Goal: Task Accomplishment & Management: Use online tool/utility

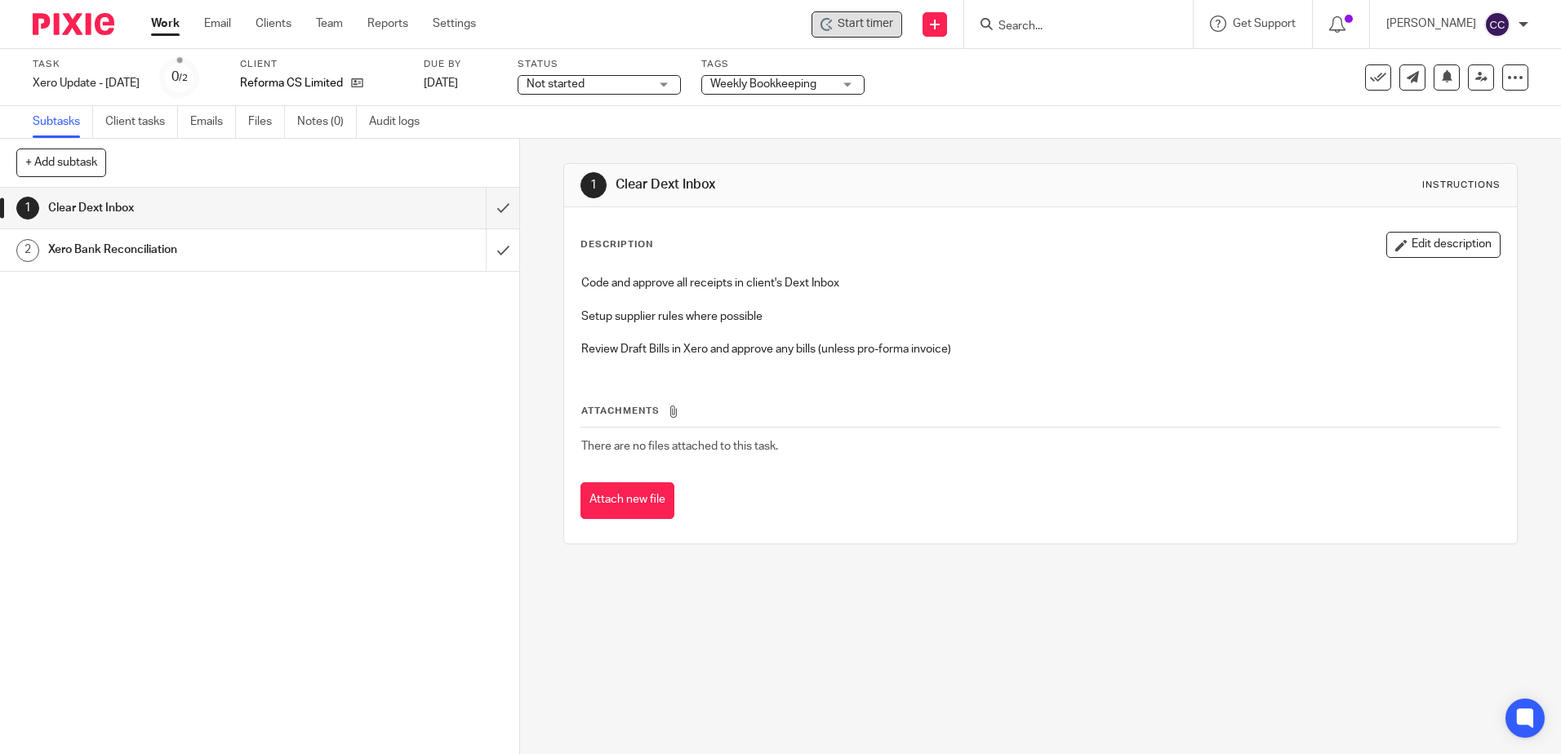
drag, startPoint x: 0, startPoint y: 0, endPoint x: 852, endPoint y: 20, distance: 852.5
click at [833, 20] on icon at bounding box center [826, 24] width 13 height 13
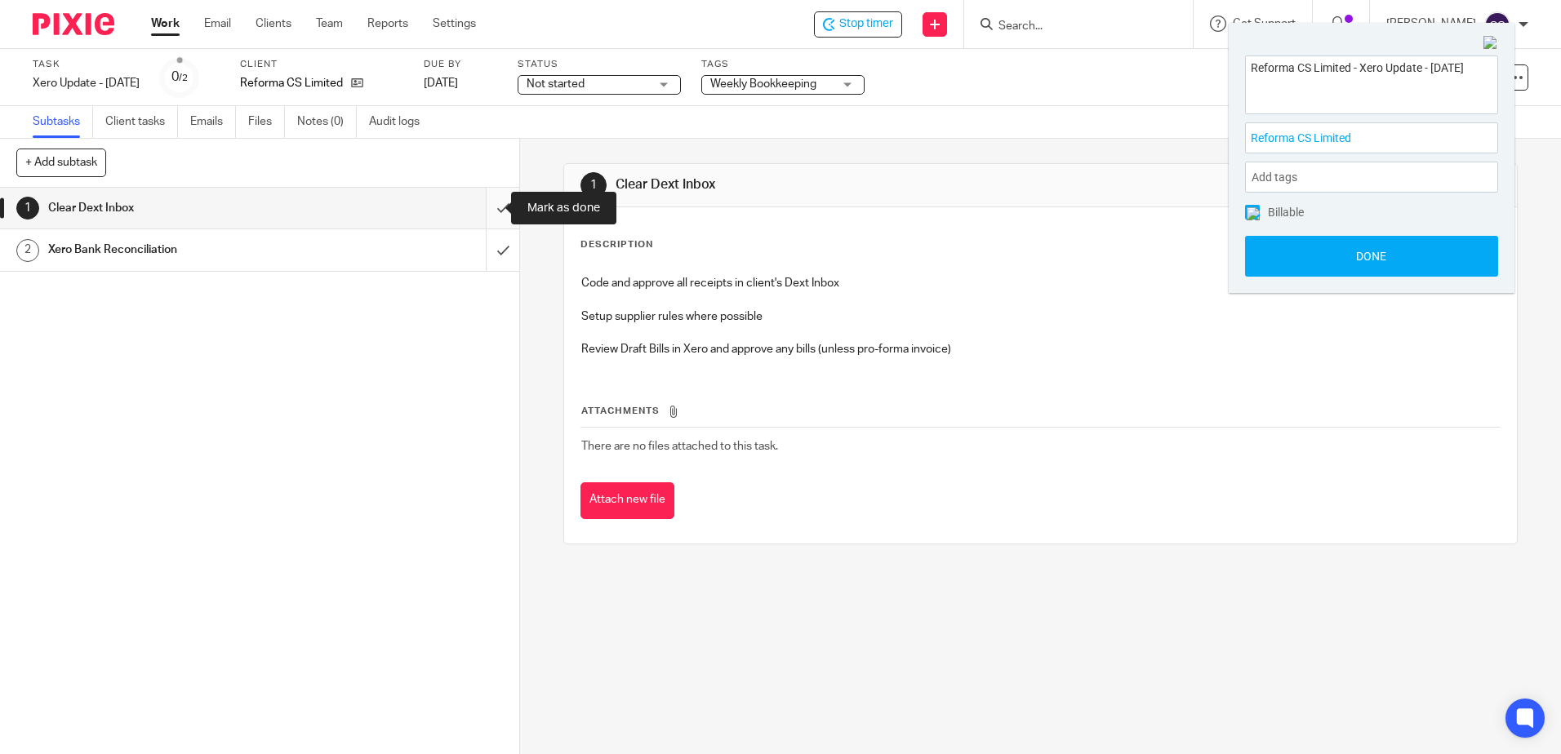
click at [481, 209] on input "submit" at bounding box center [259, 208] width 519 height 41
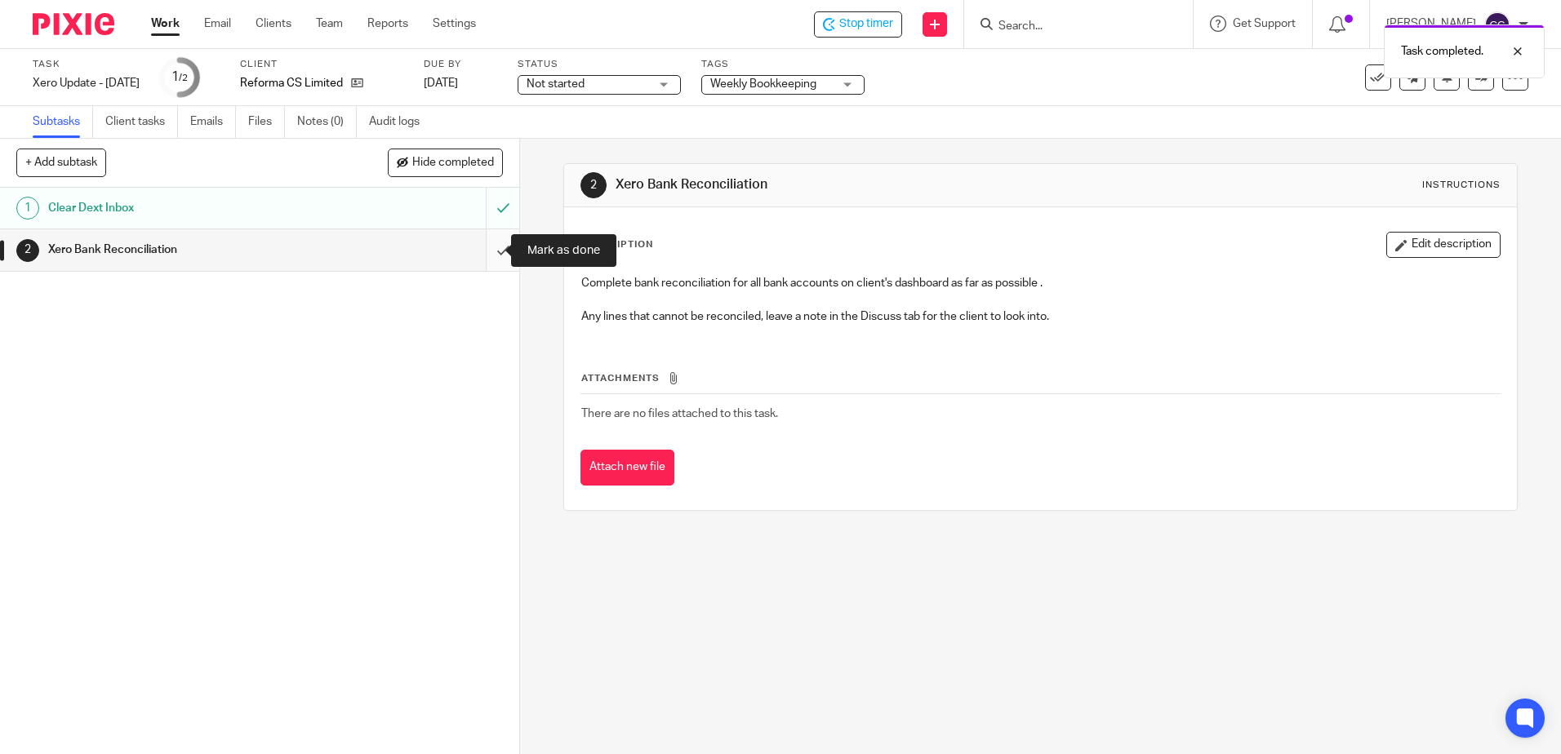
click at [486, 250] on input "submit" at bounding box center [259, 249] width 519 height 41
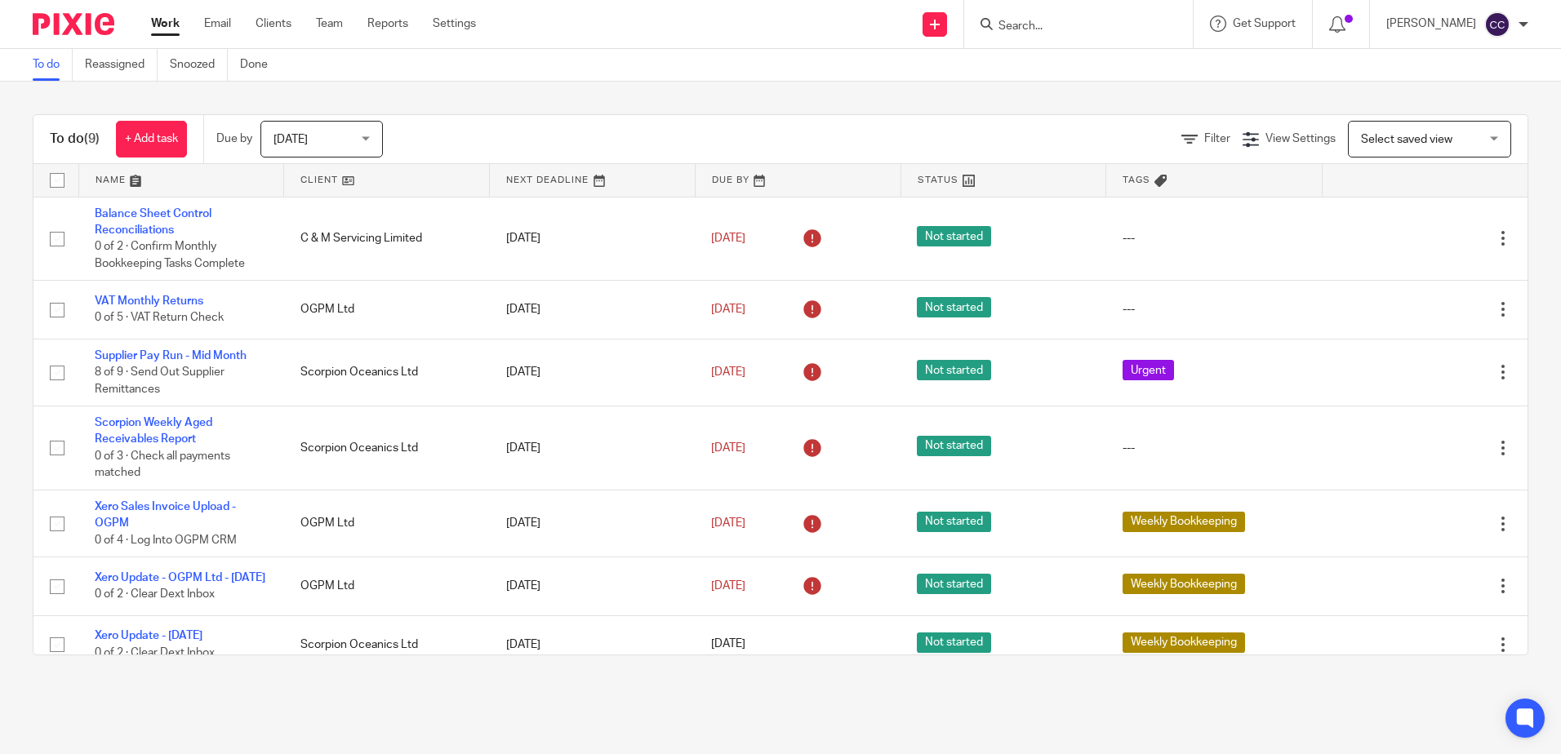
click at [296, 179] on link at bounding box center [386, 180] width 205 height 33
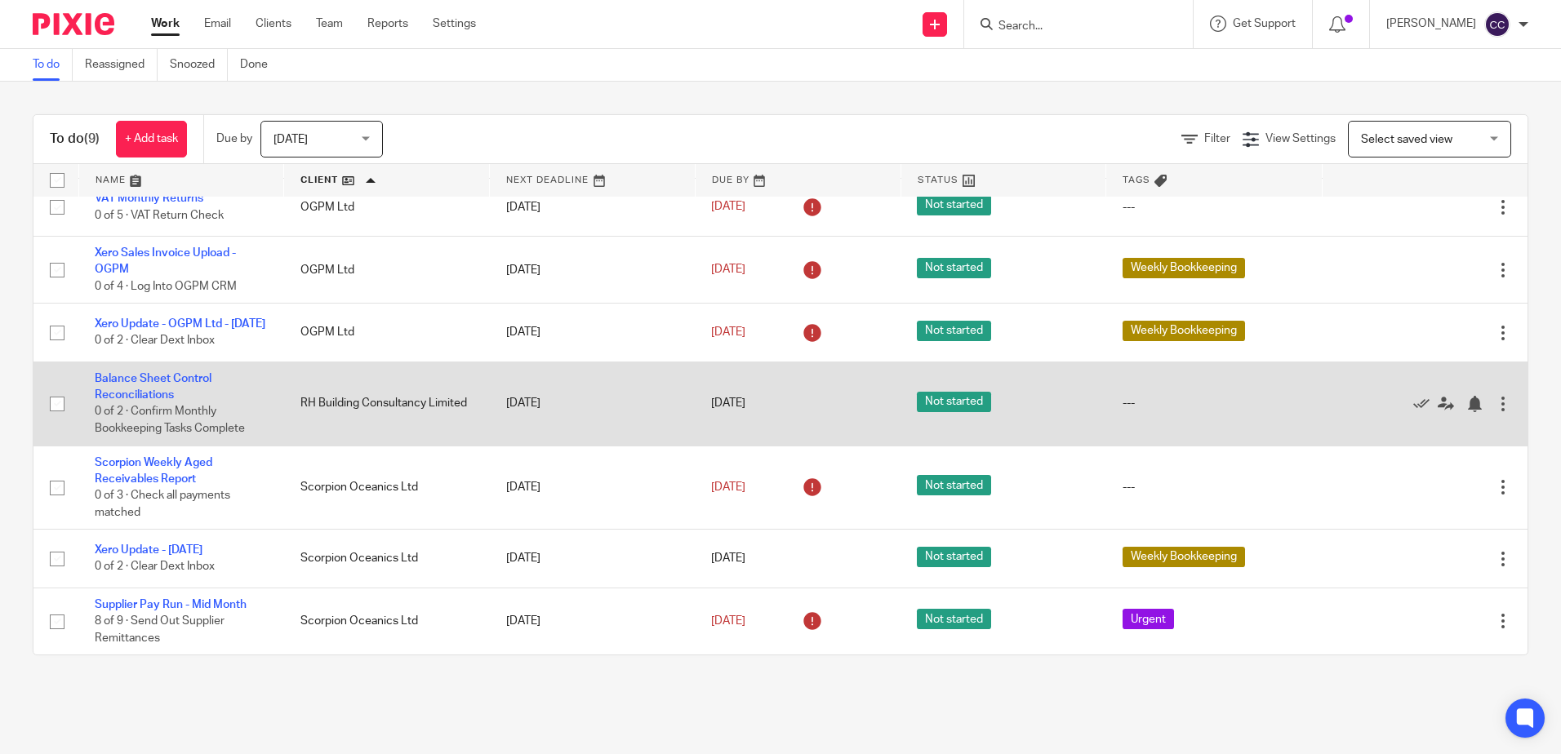
scroll to position [170, 0]
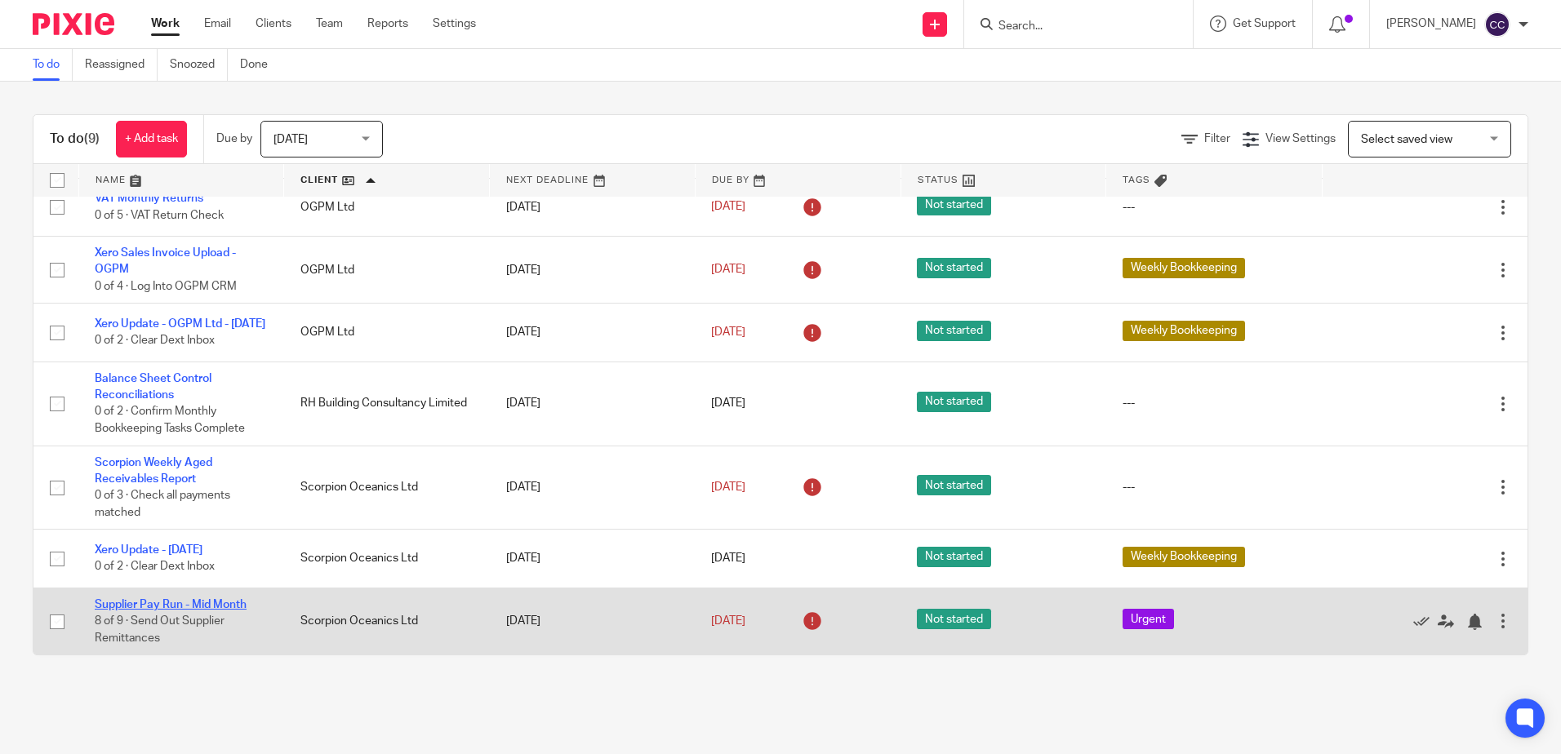
click at [134, 604] on link "Supplier Pay Run - Mid Month" at bounding box center [171, 604] width 152 height 11
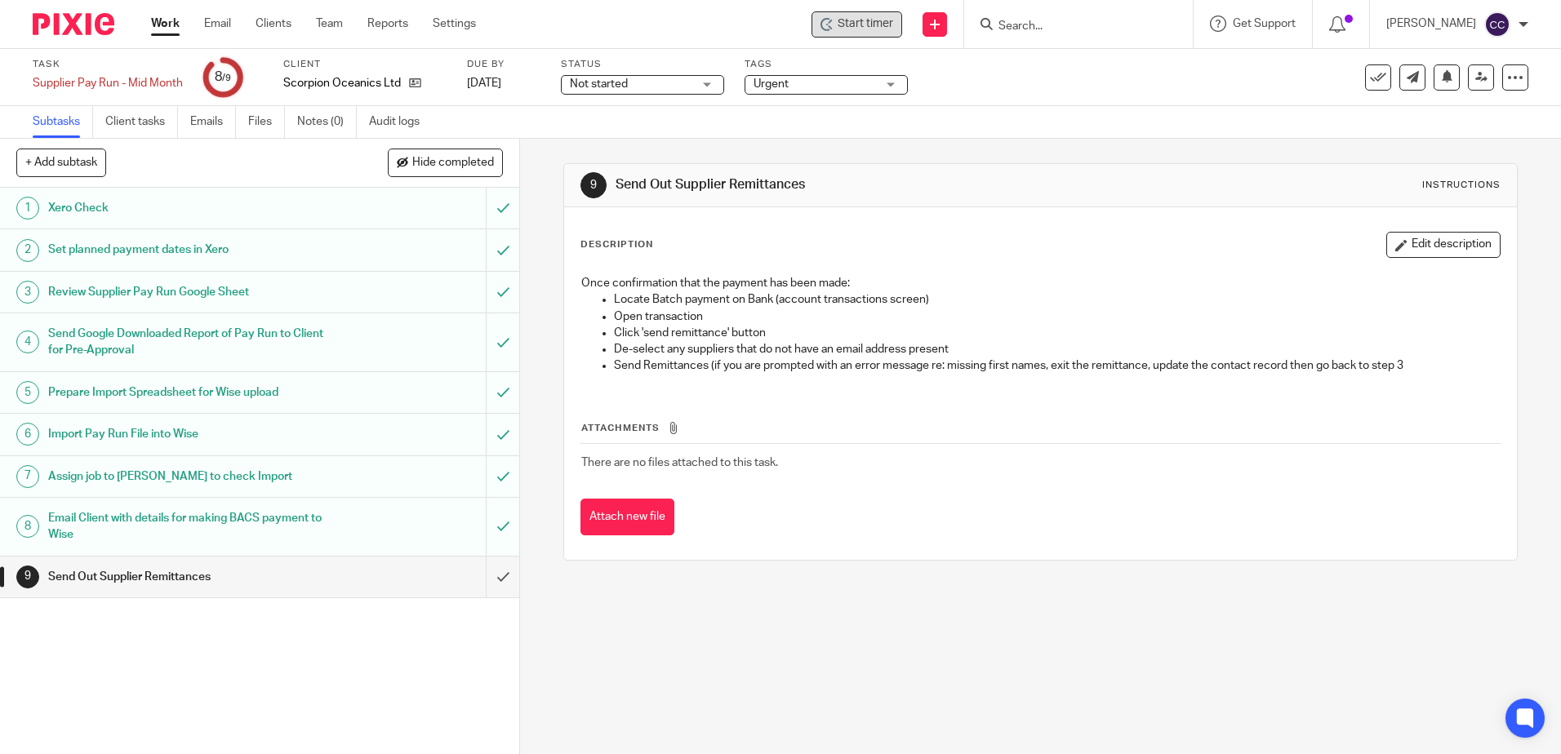
click at [882, 29] on span "Start timer" at bounding box center [866, 24] width 56 height 17
click at [880, 22] on span "Start timer" at bounding box center [866, 24] width 56 height 17
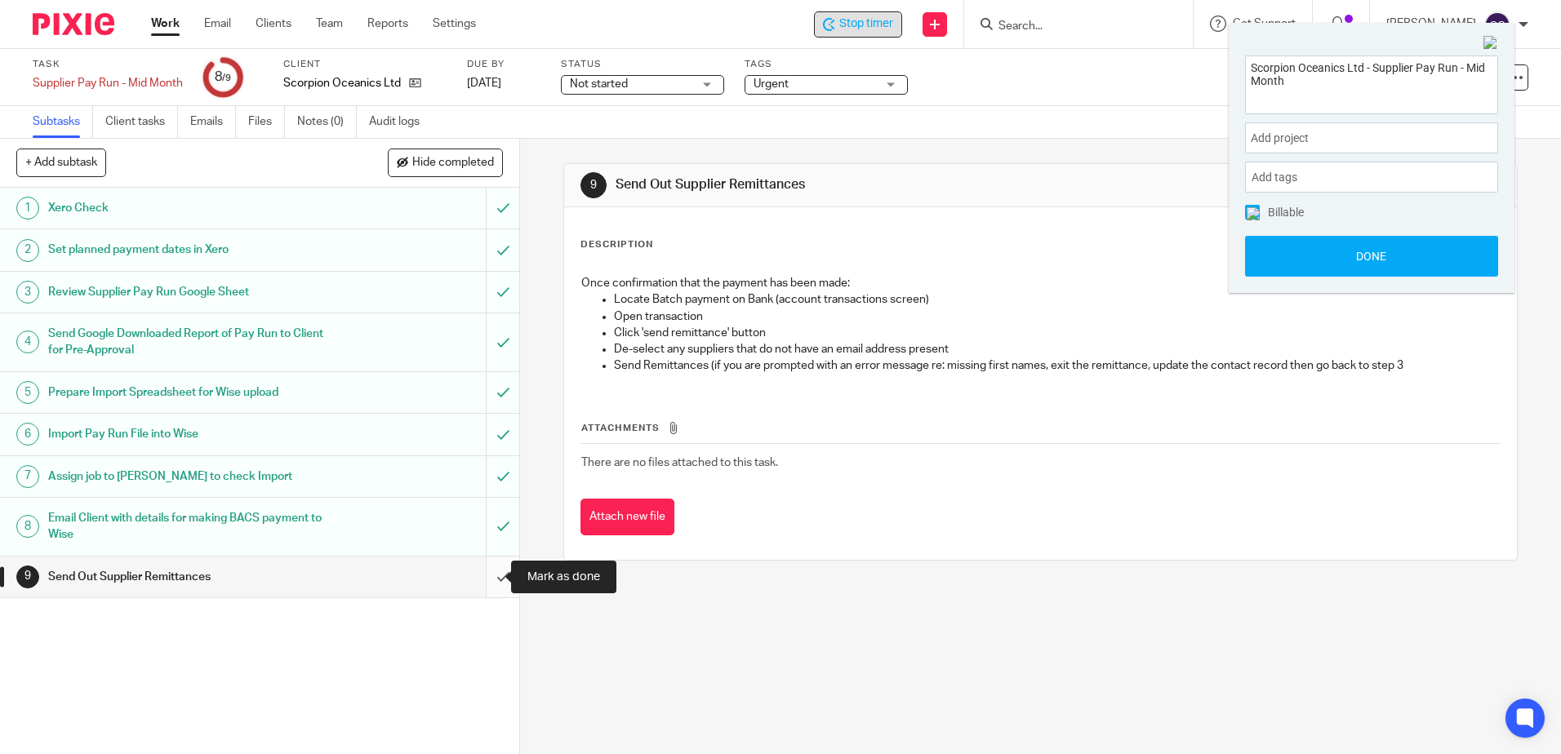
click at [482, 580] on input "submit" at bounding box center [259, 577] width 519 height 41
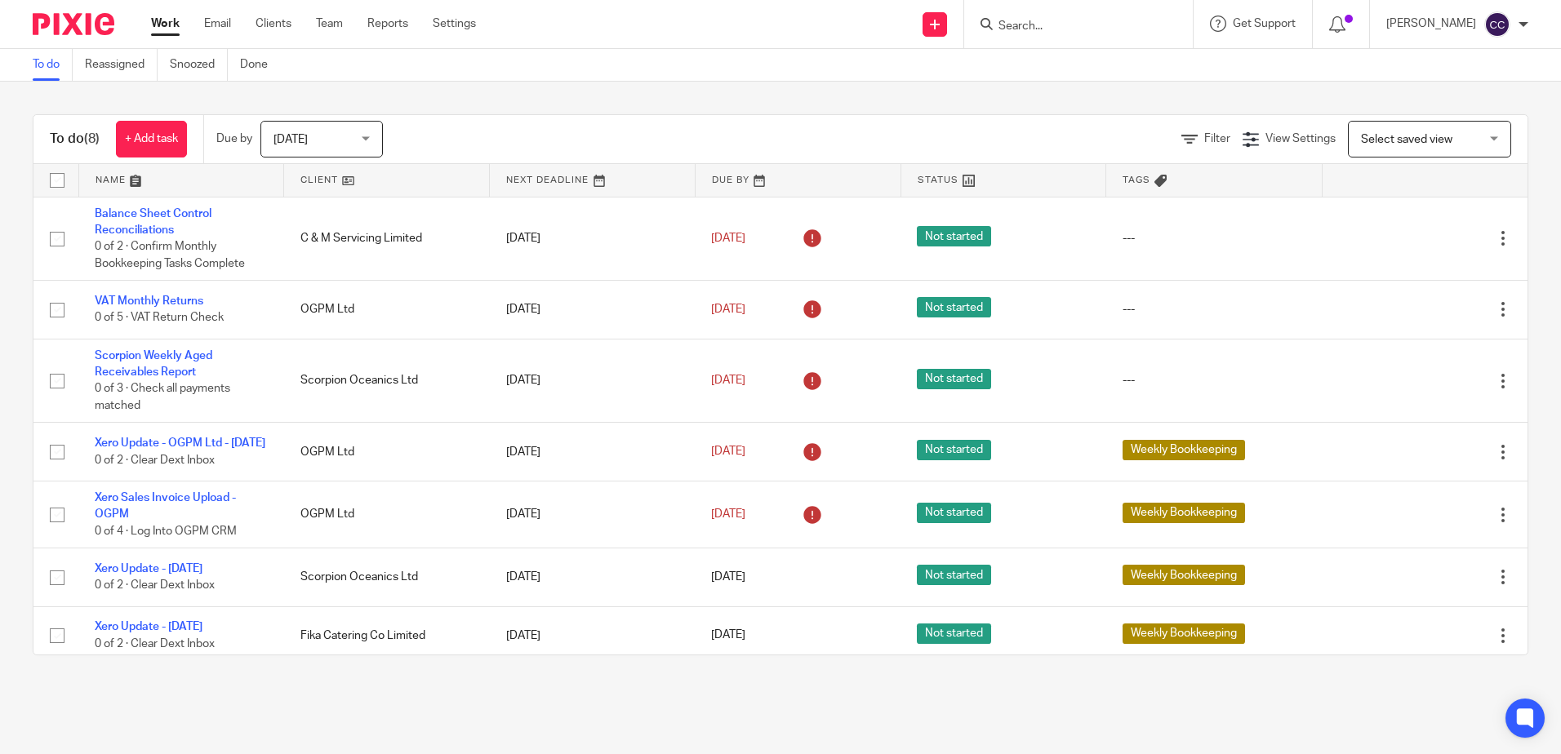
click at [317, 183] on link at bounding box center [386, 180] width 205 height 33
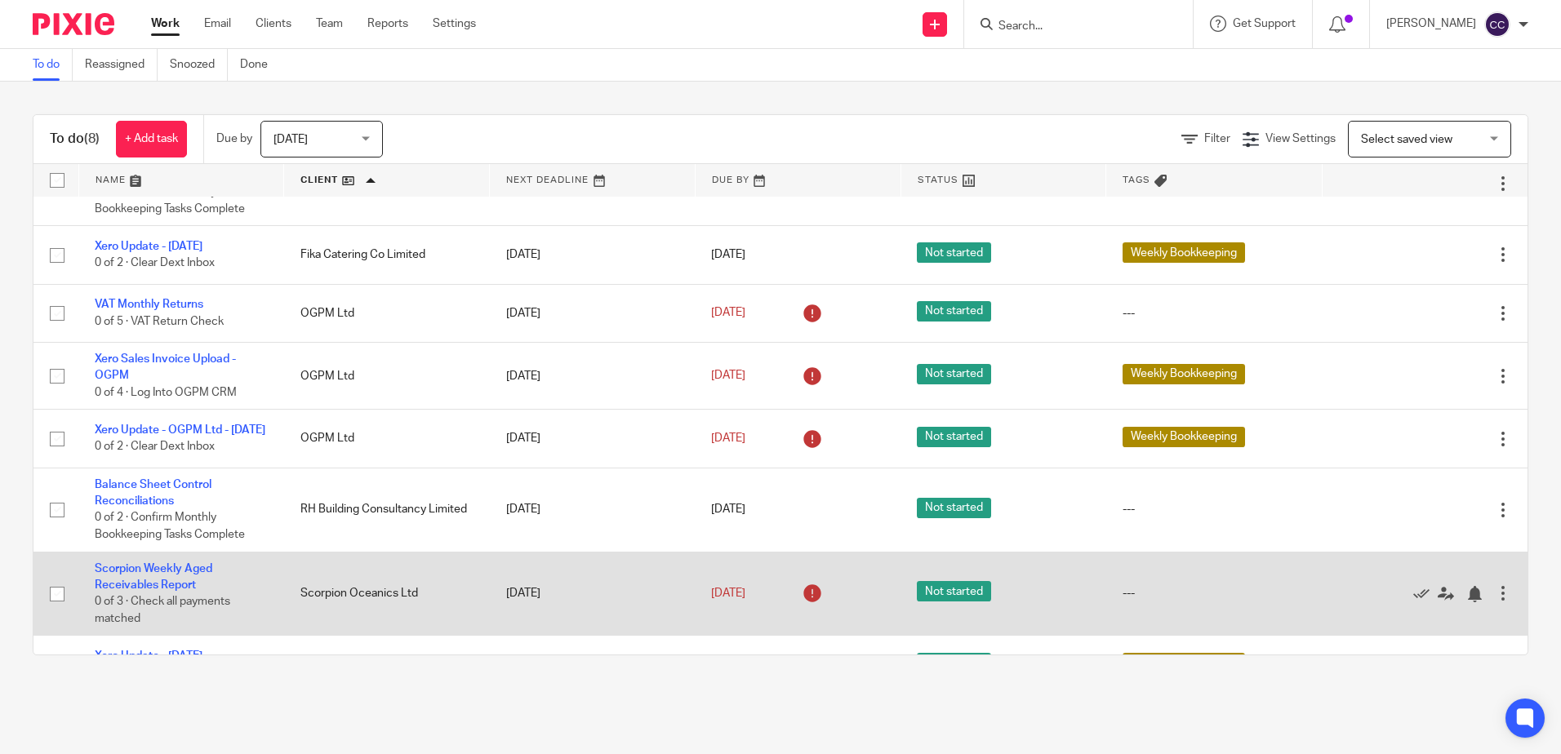
scroll to position [103, 0]
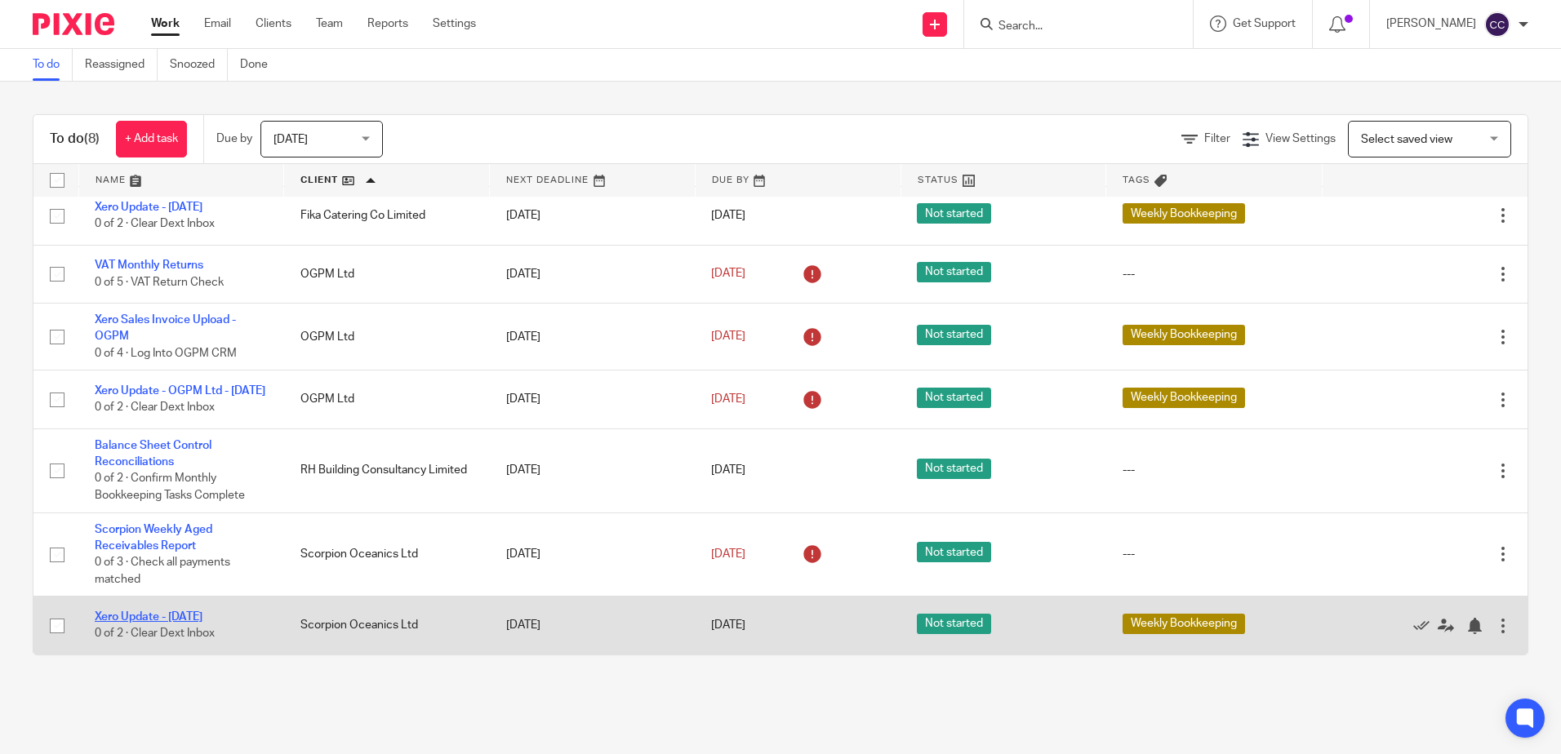
click at [141, 620] on link "Xero Update - [DATE]" at bounding box center [149, 616] width 108 height 11
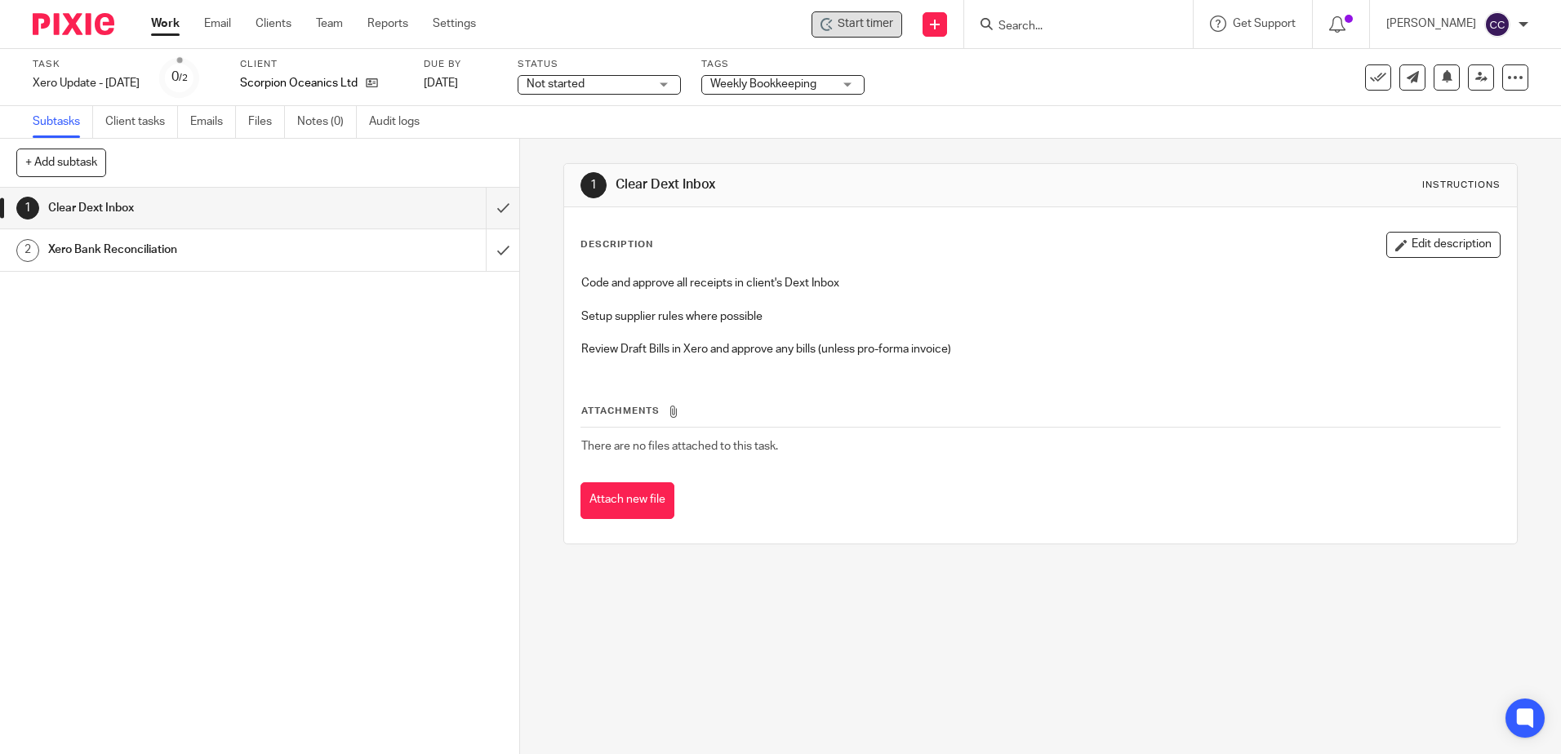
click at [893, 27] on span "Start timer" at bounding box center [866, 24] width 56 height 17
click at [882, 26] on span "Start timer" at bounding box center [866, 24] width 56 height 17
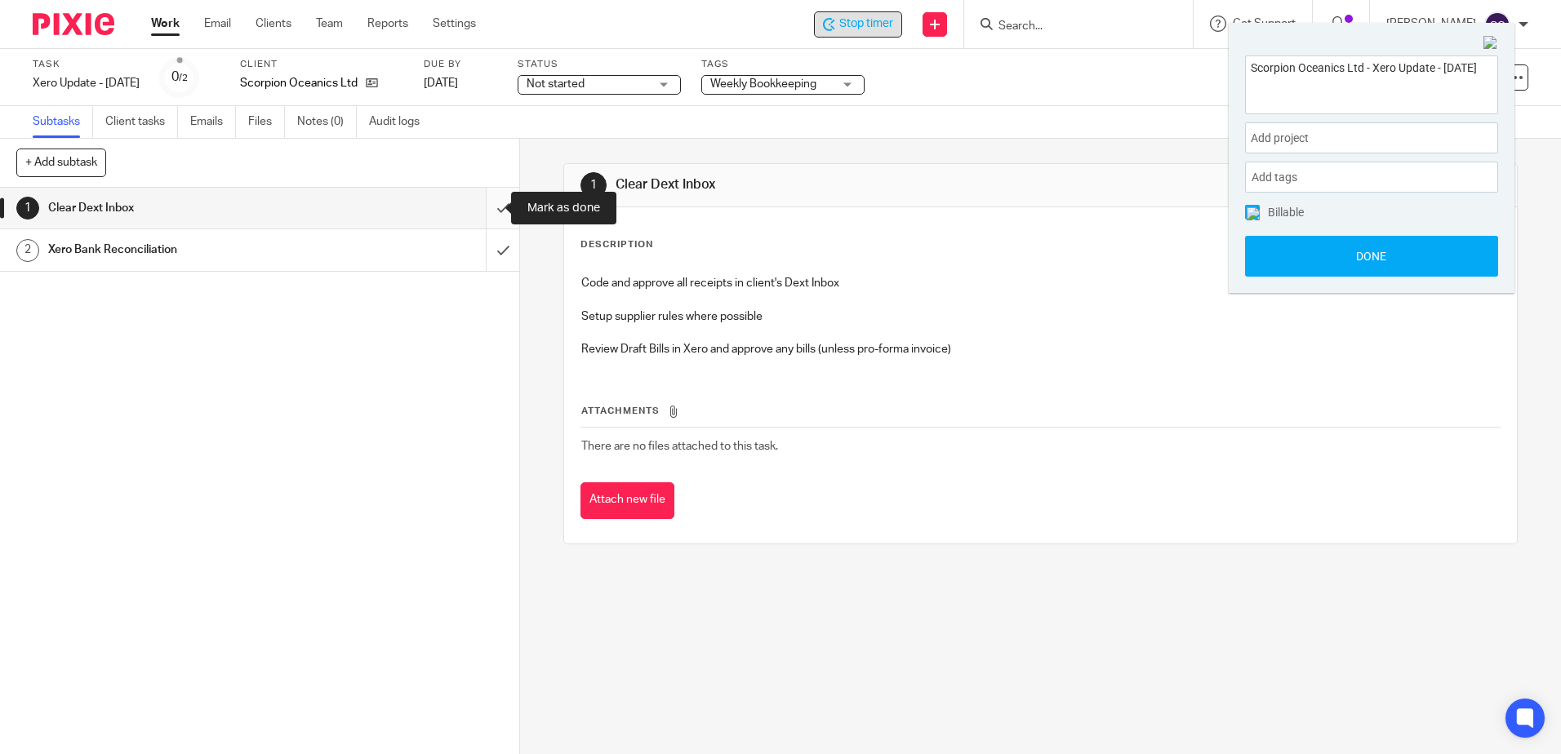
click at [479, 209] on input "submit" at bounding box center [259, 208] width 519 height 41
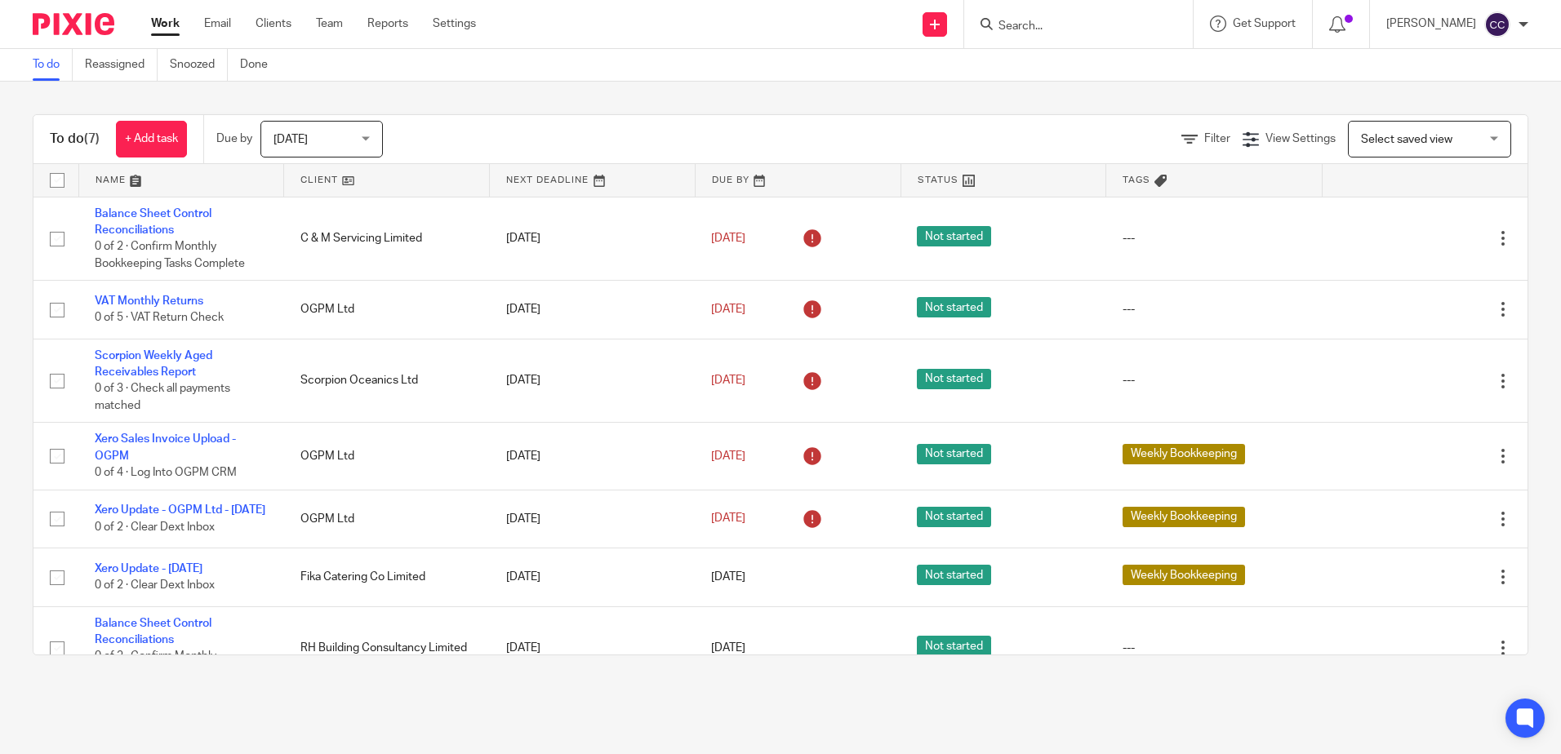
click at [312, 189] on link at bounding box center [386, 180] width 205 height 33
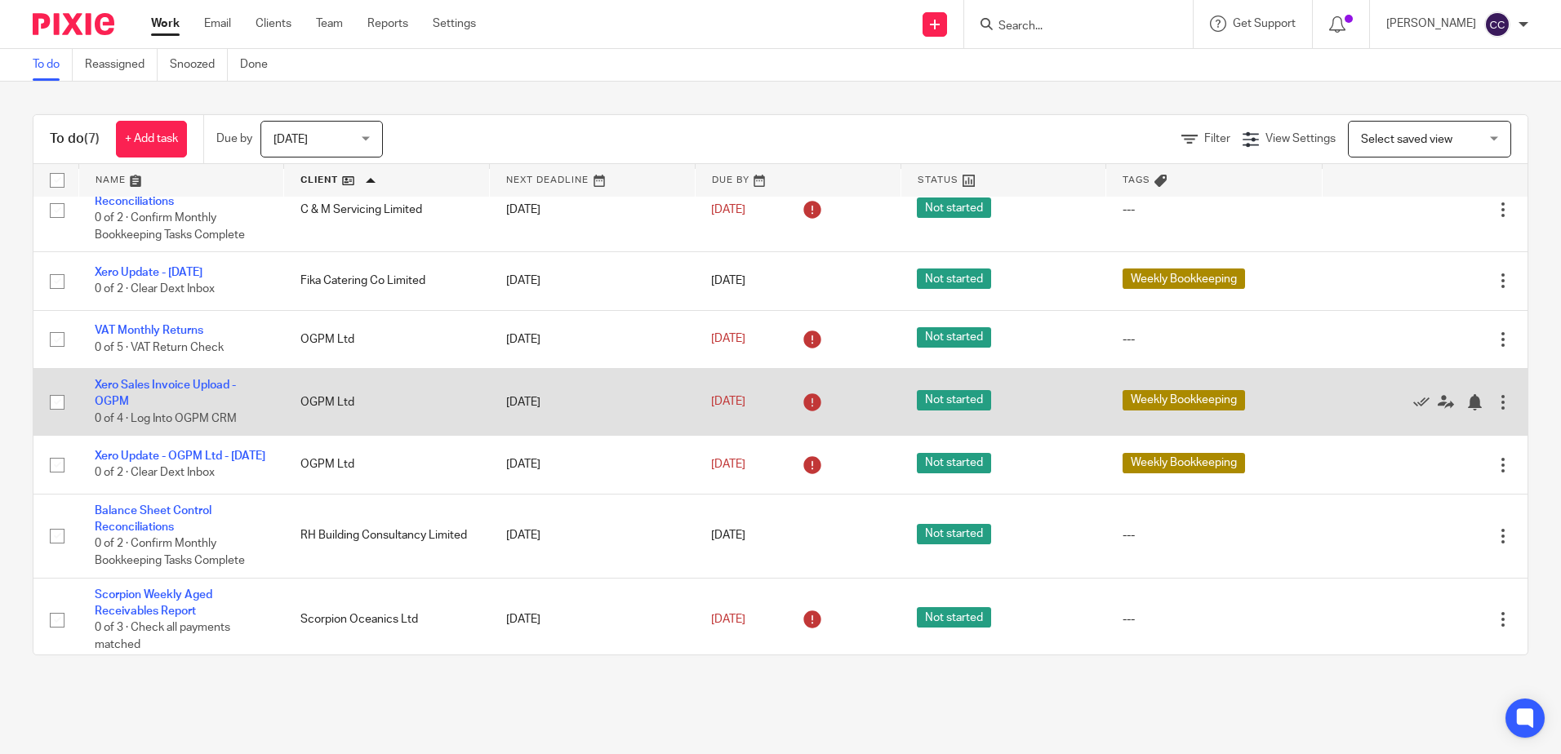
scroll to position [44, 0]
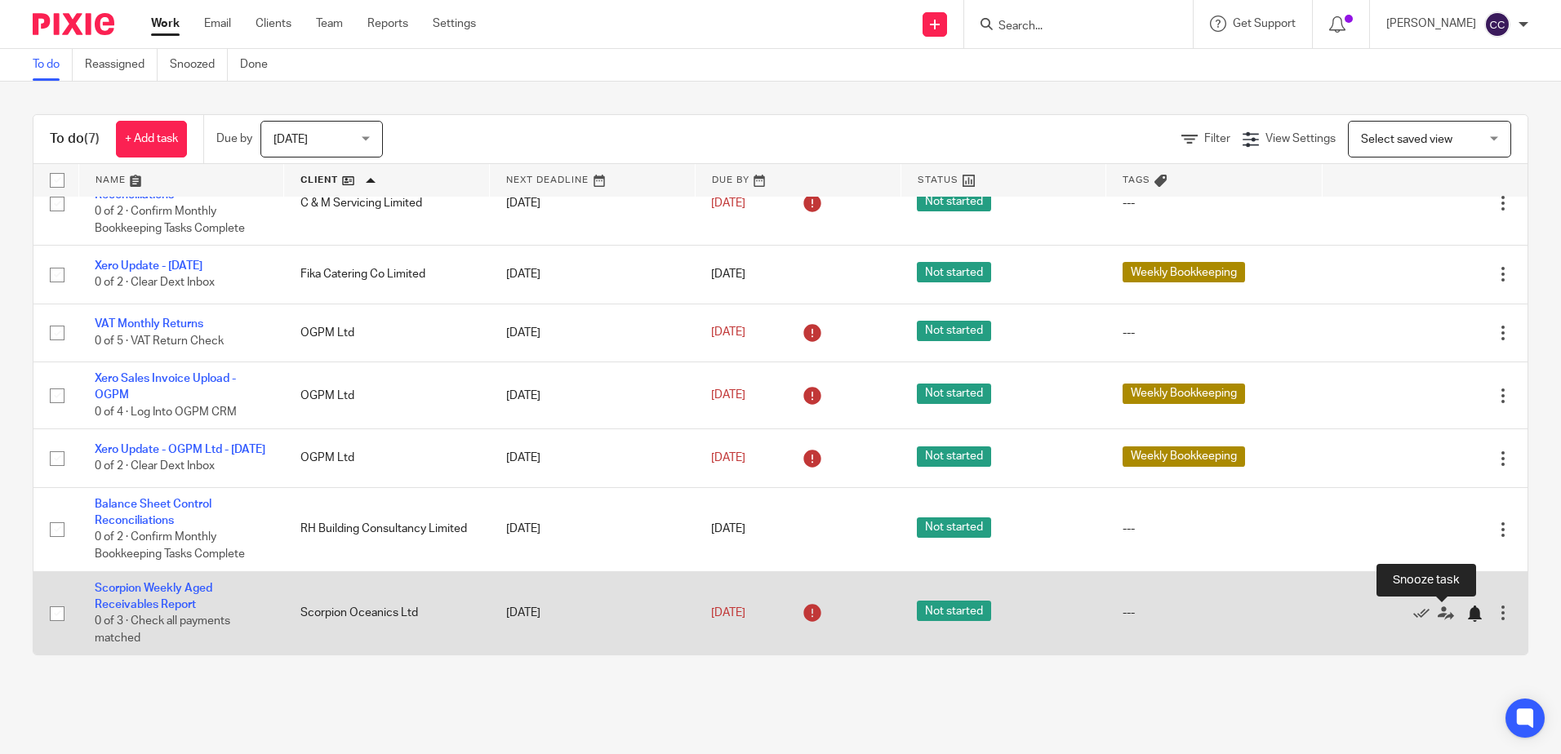
click at [1466, 615] on div at bounding box center [1474, 614] width 16 height 16
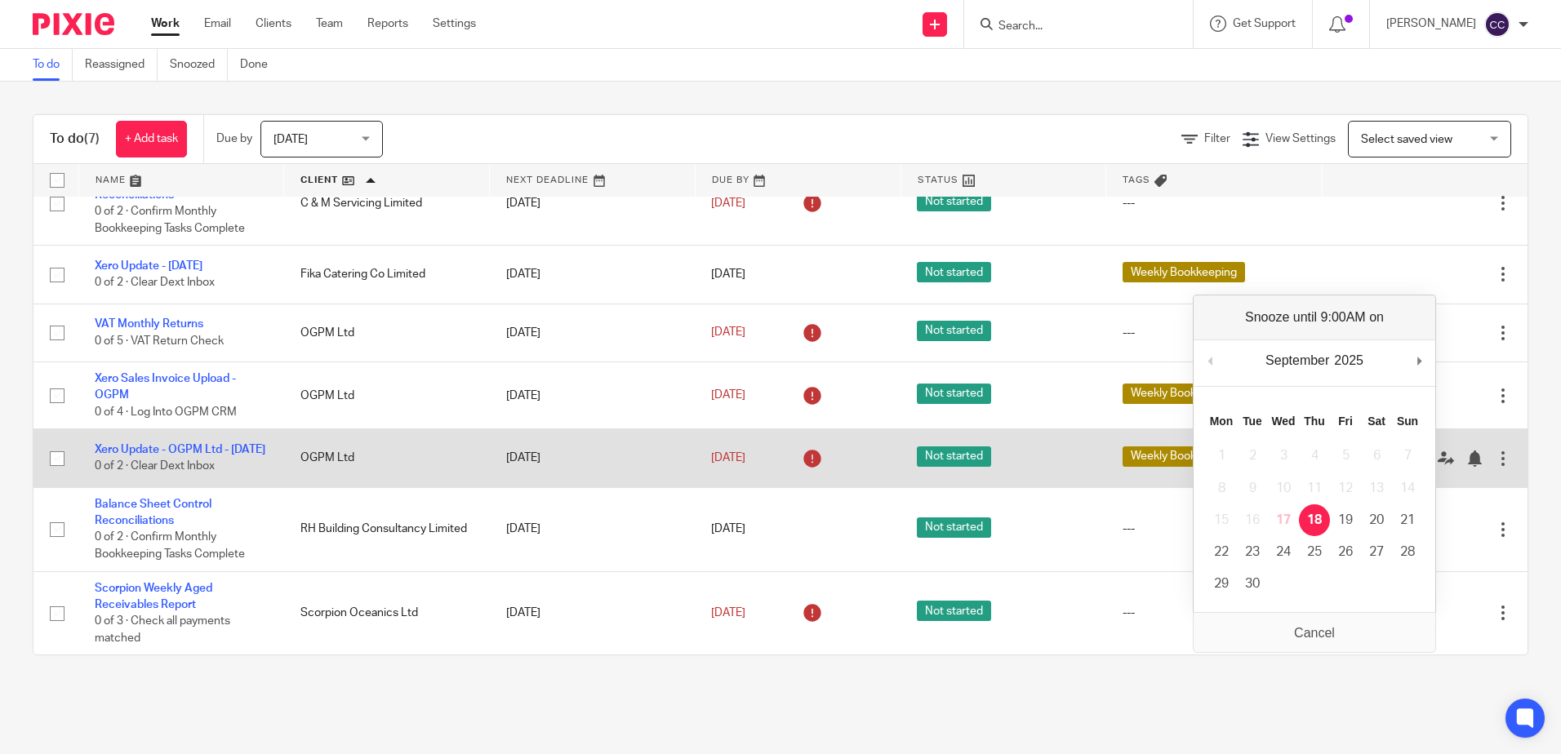
scroll to position [0, 0]
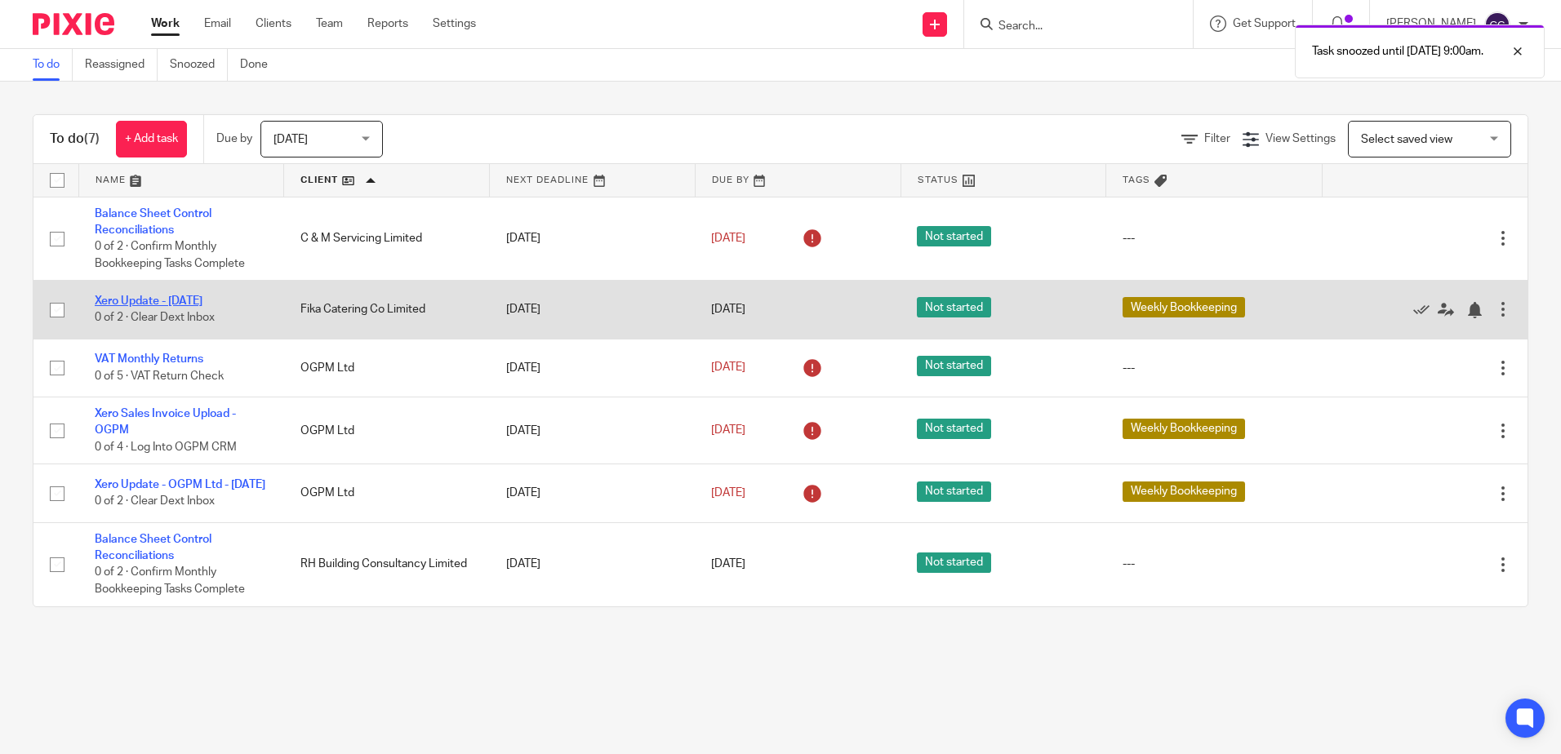
click at [187, 299] on link "Xero Update - [DATE]" at bounding box center [149, 301] width 108 height 11
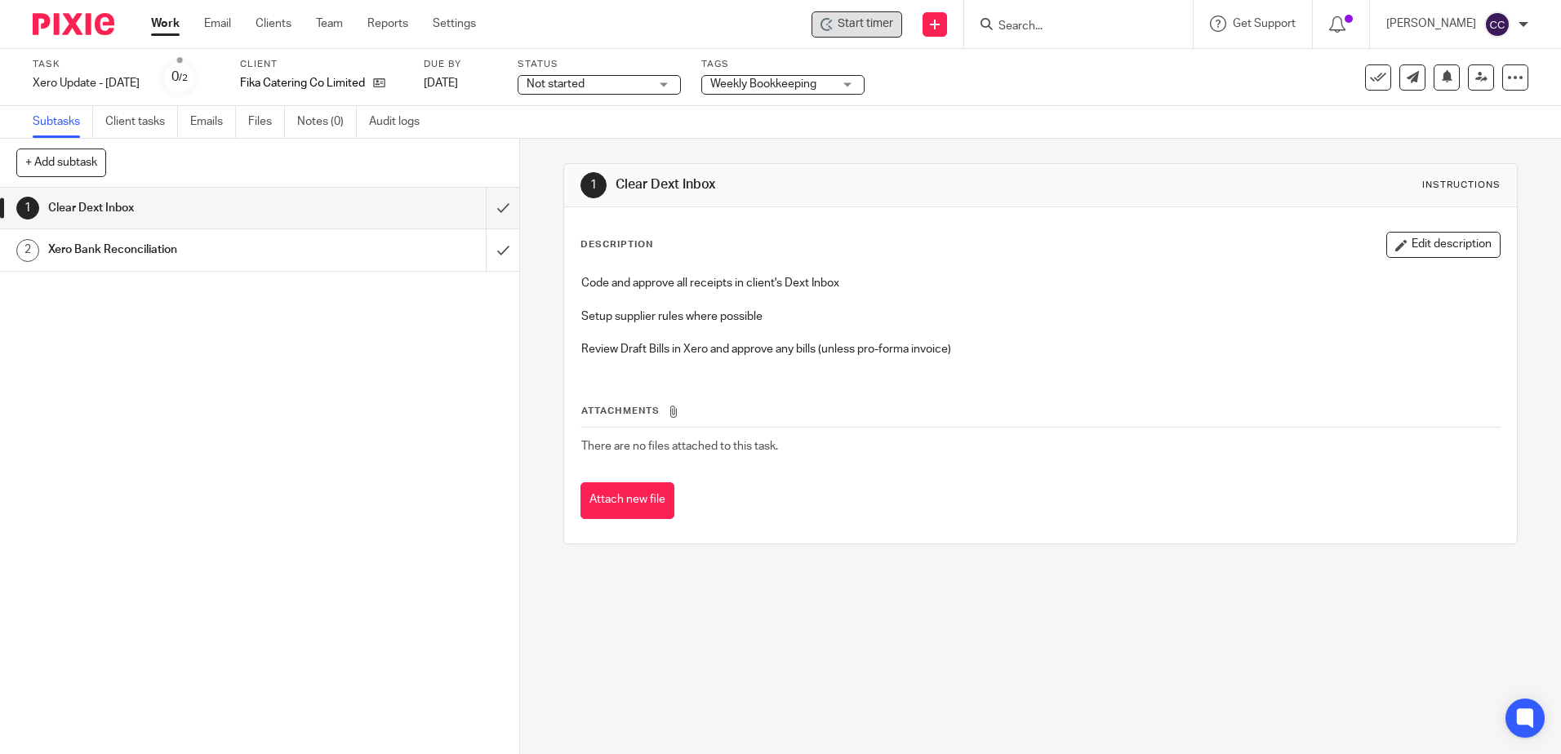
click at [878, 26] on span "Start timer" at bounding box center [866, 24] width 56 height 17
click at [865, 28] on span "Start timer" at bounding box center [866, 24] width 56 height 17
